Goal: Transaction & Acquisition: Purchase product/service

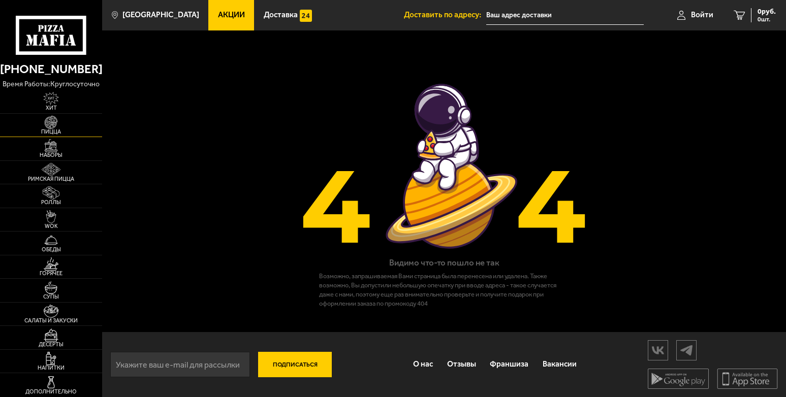
click at [62, 127] on img at bounding box center [52, 122] width 32 height 13
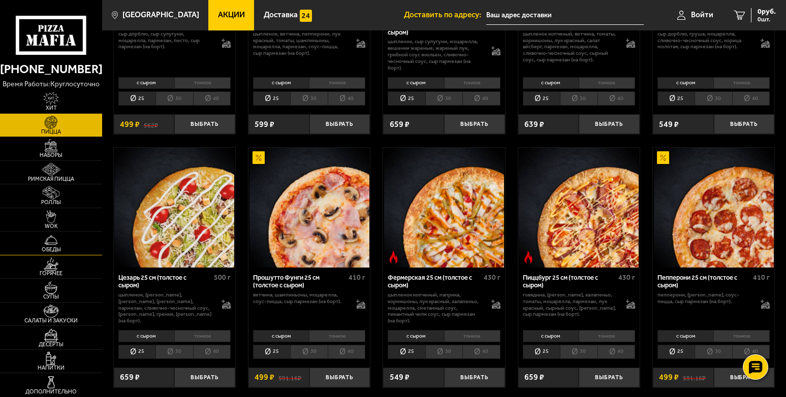
scroll to position [813, 0]
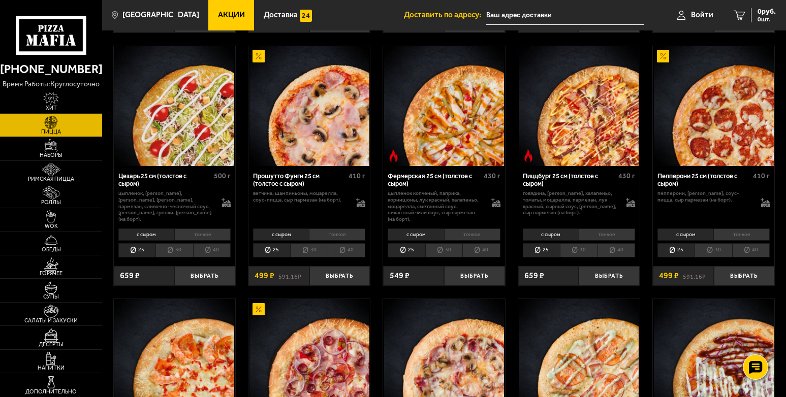
click at [221, 13] on span "Акции" at bounding box center [231, 15] width 27 height 8
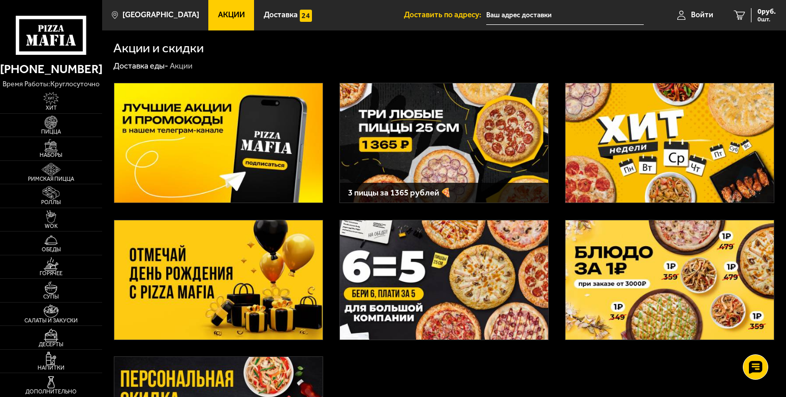
click at [459, 142] on img at bounding box center [444, 142] width 208 height 119
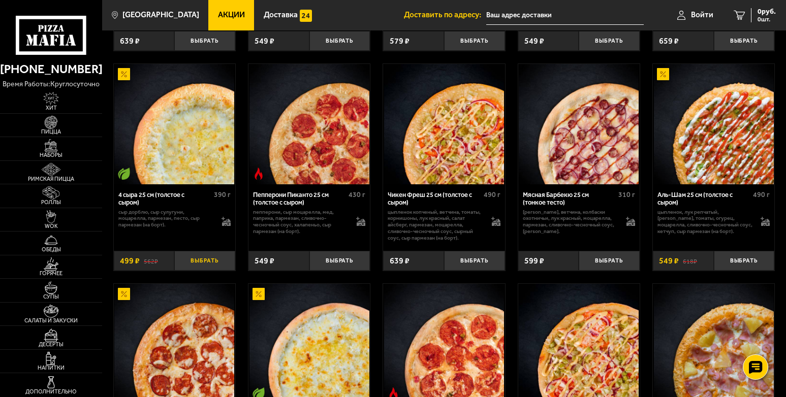
scroll to position [813, 0]
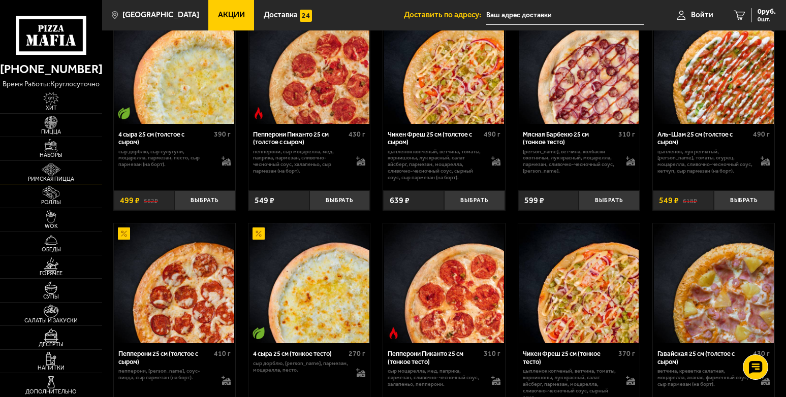
click at [51, 175] on img at bounding box center [52, 169] width 32 height 13
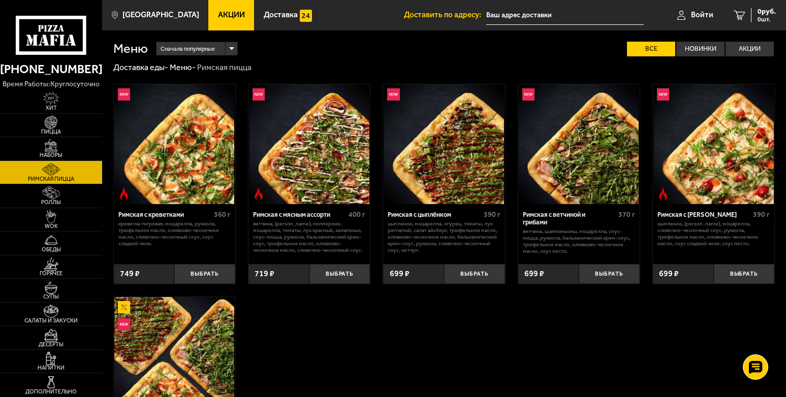
scroll to position [102, 0]
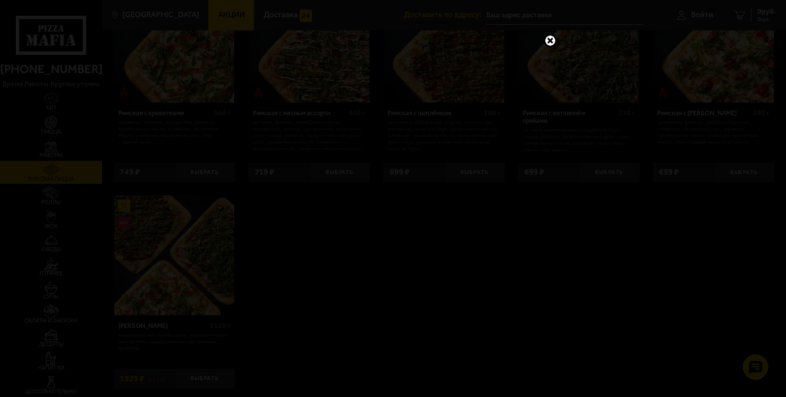
click at [550, 37] on link at bounding box center [550, 40] width 13 height 13
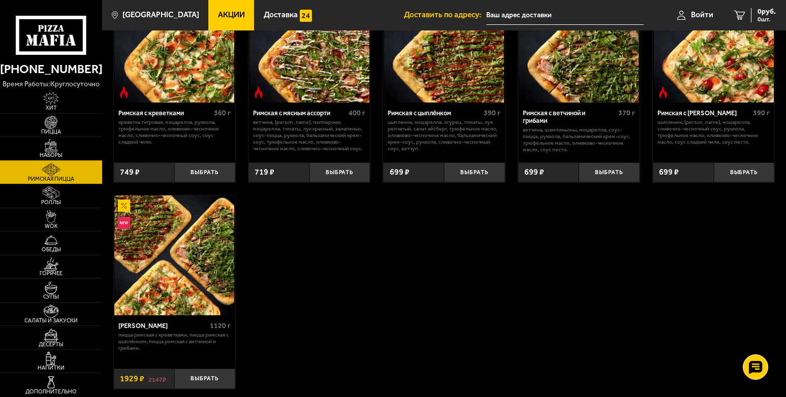
click at [51, 145] on img at bounding box center [52, 145] width 32 height 13
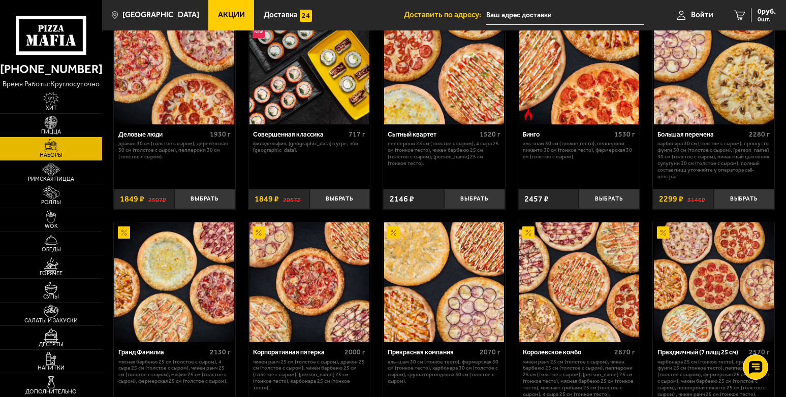
scroll to position [915, 0]
